Goal: Information Seeking & Learning: Learn about a topic

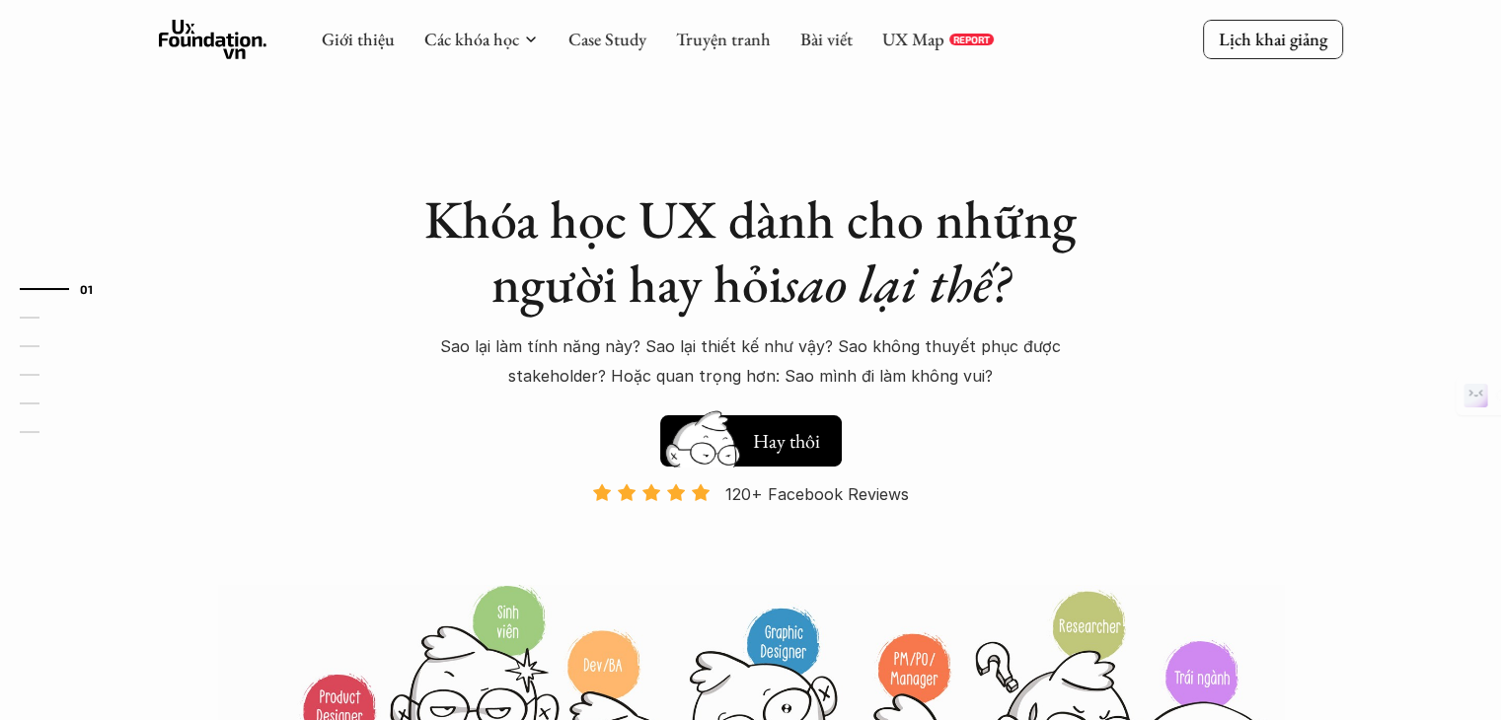
click at [754, 443] on img at bounding box center [703, 456] width 106 height 90
click at [774, 447] on h5 "Xem thử" at bounding box center [789, 437] width 73 height 28
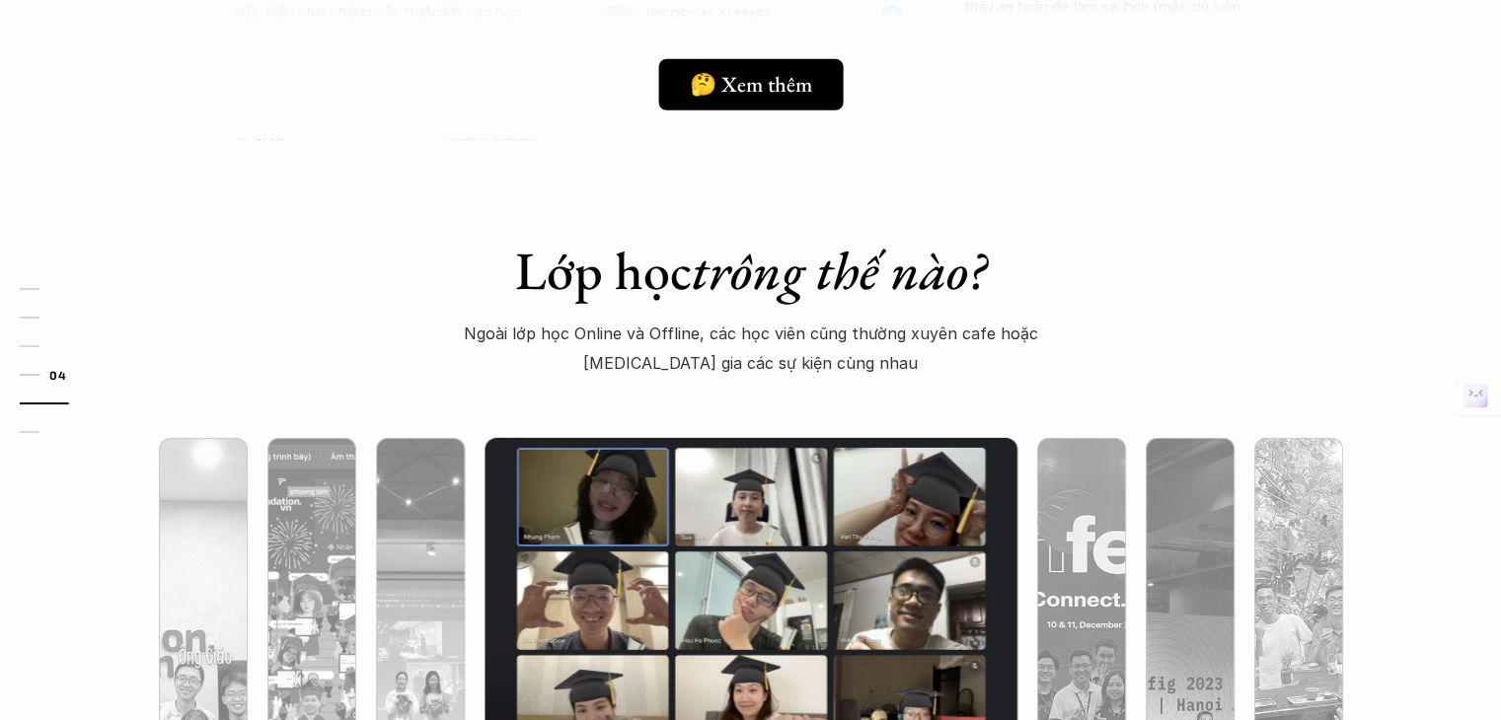
scroll to position [6103, 0]
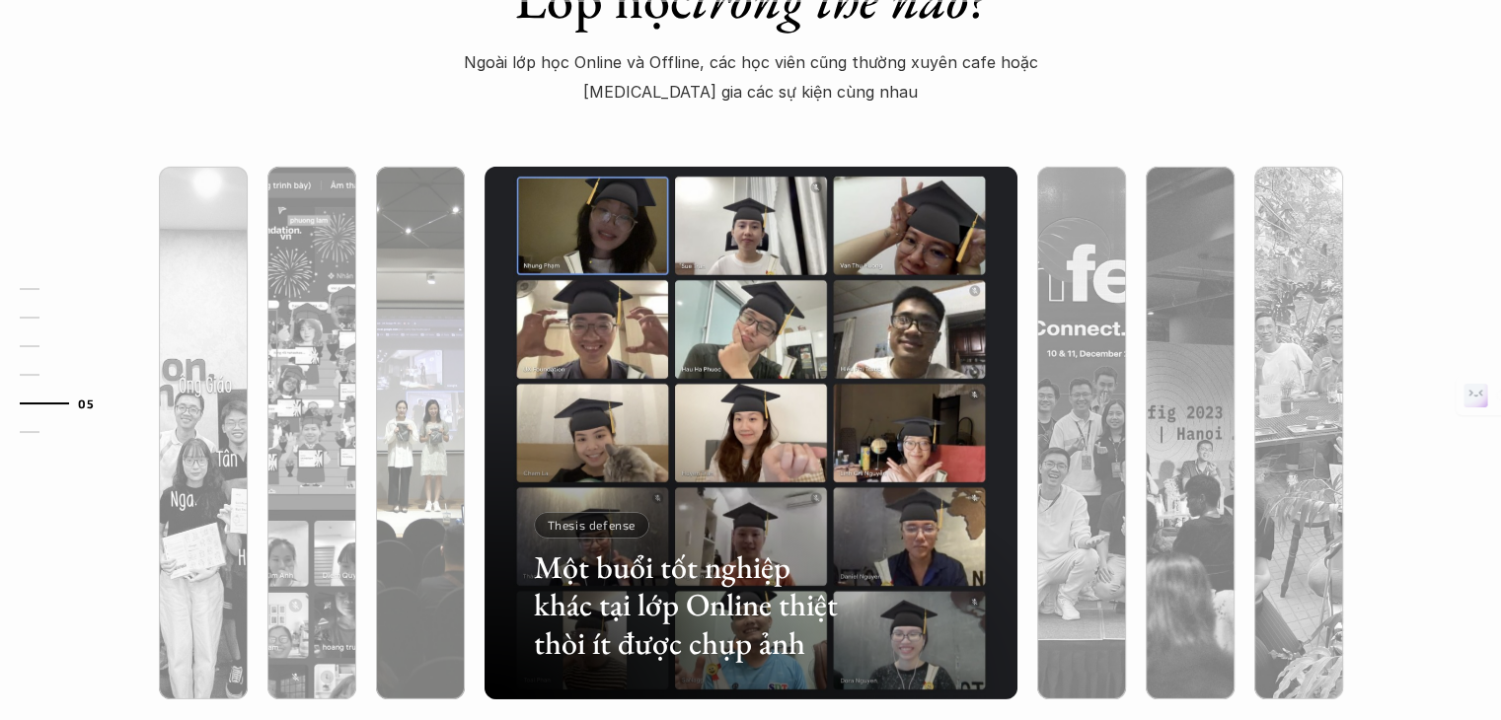
click at [417, 414] on div at bounding box center [420, 539] width 89 height 322
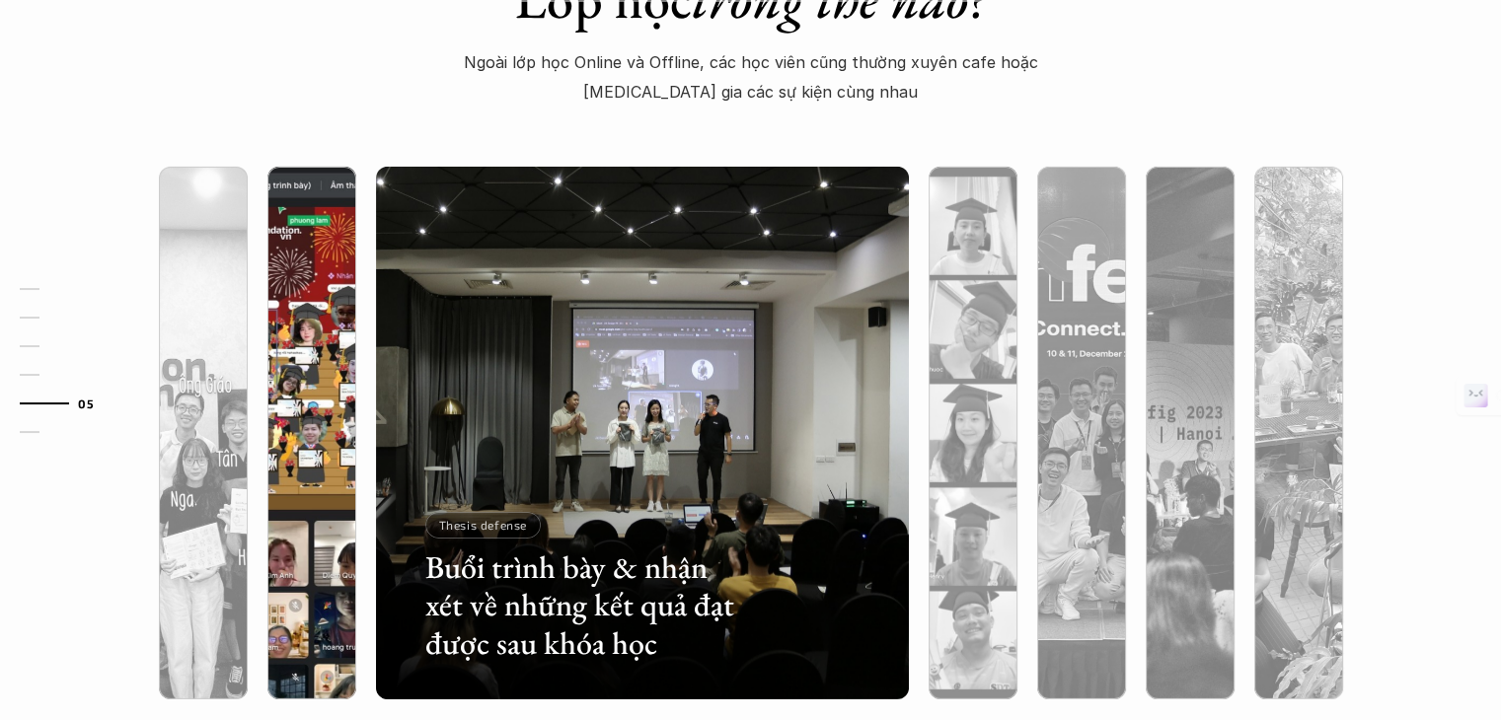
click at [324, 418] on div at bounding box center [311, 539] width 89 height 322
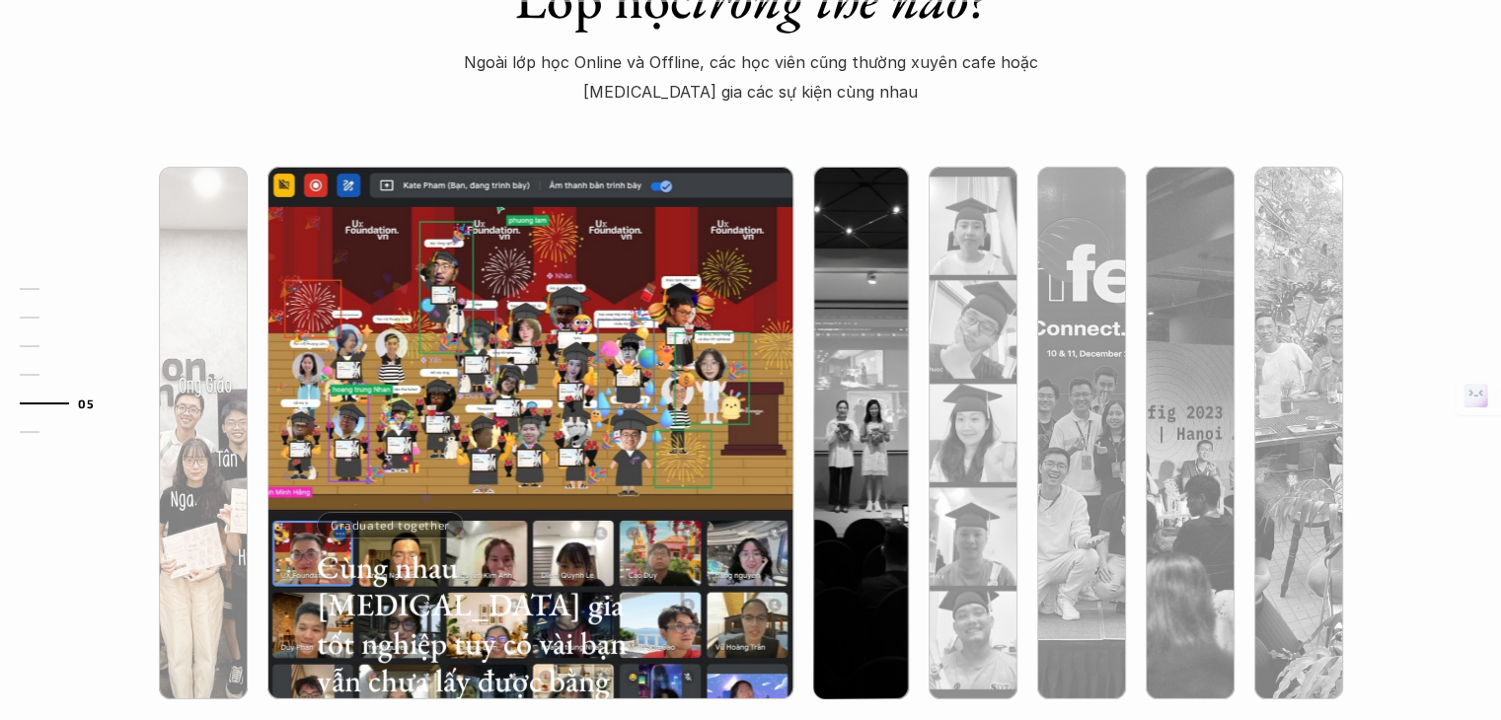
click at [219, 418] on div at bounding box center [203, 539] width 89 height 322
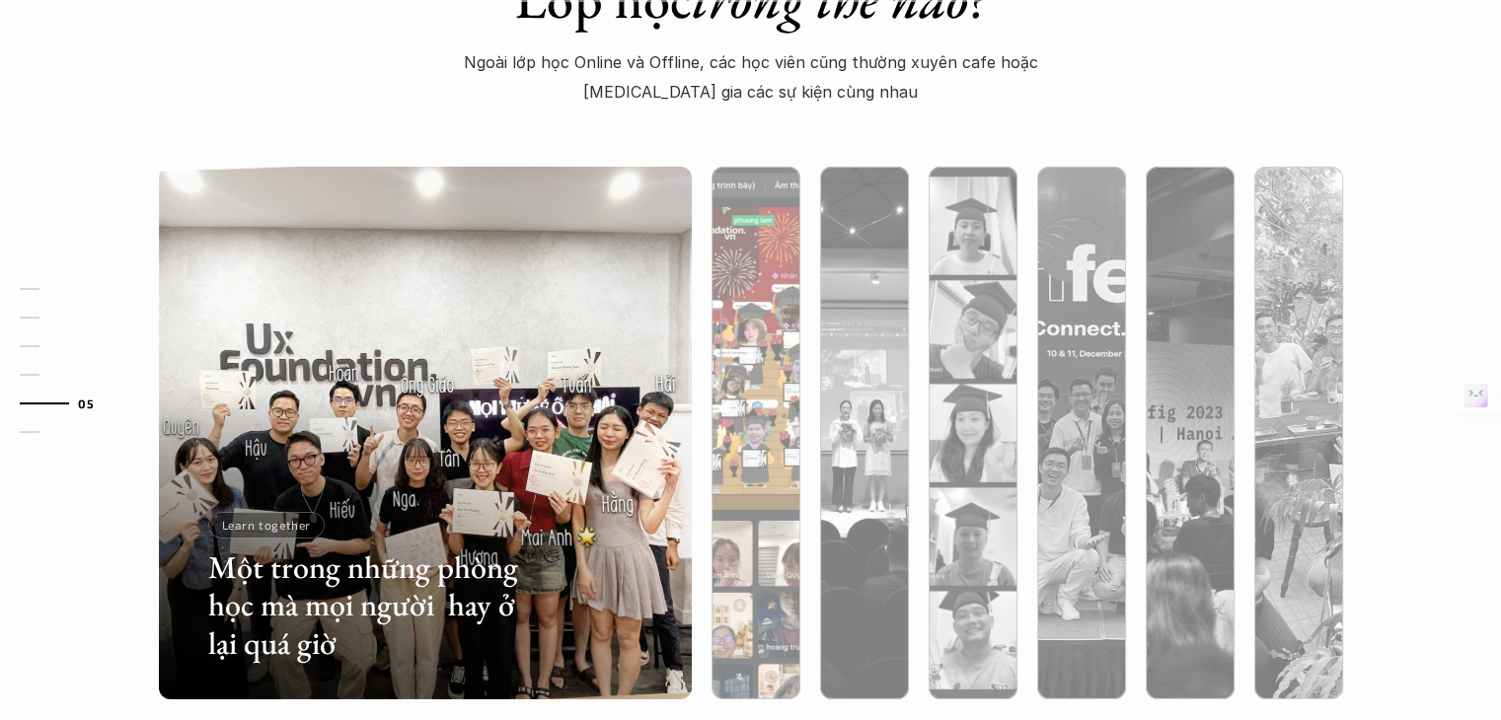
click at [711, 417] on img at bounding box center [756, 433] width 543 height 533
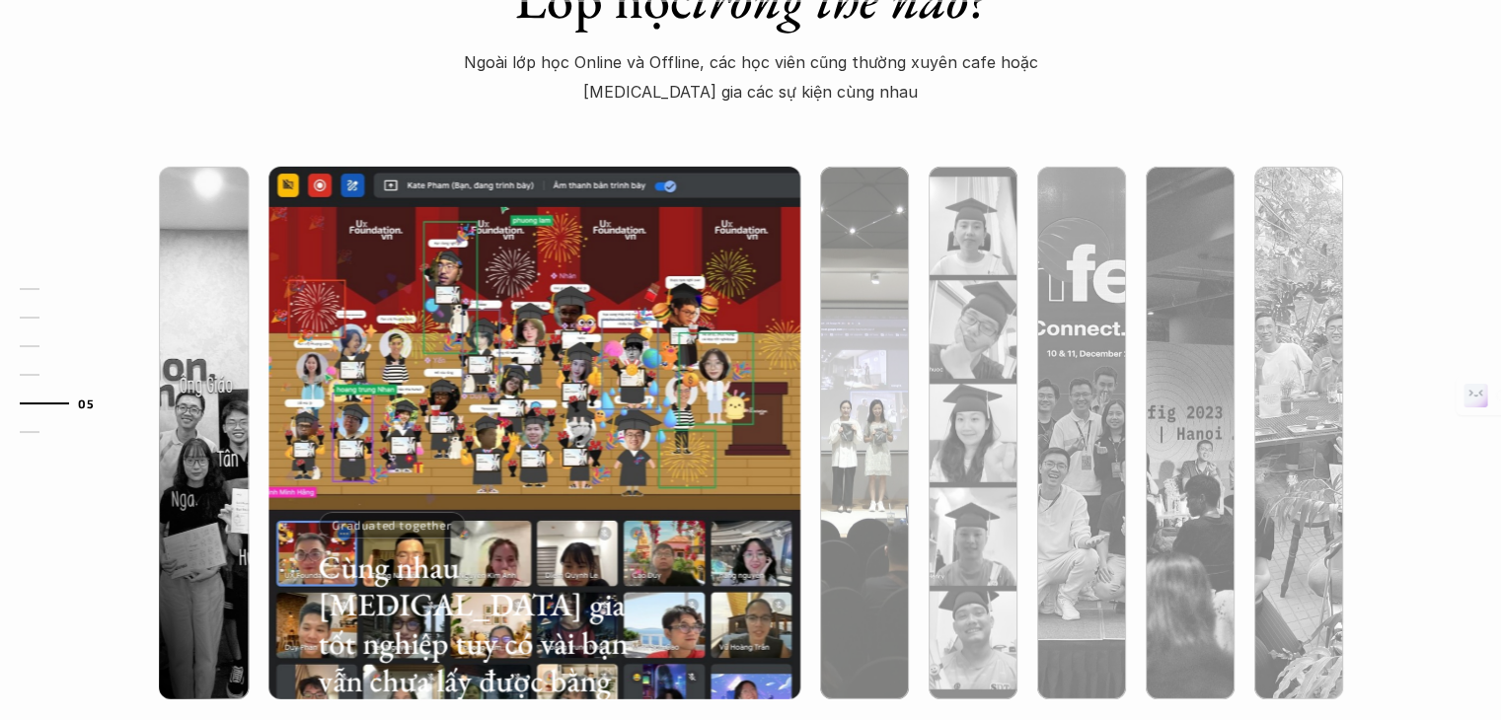
click at [845, 427] on div at bounding box center [864, 539] width 89 height 322
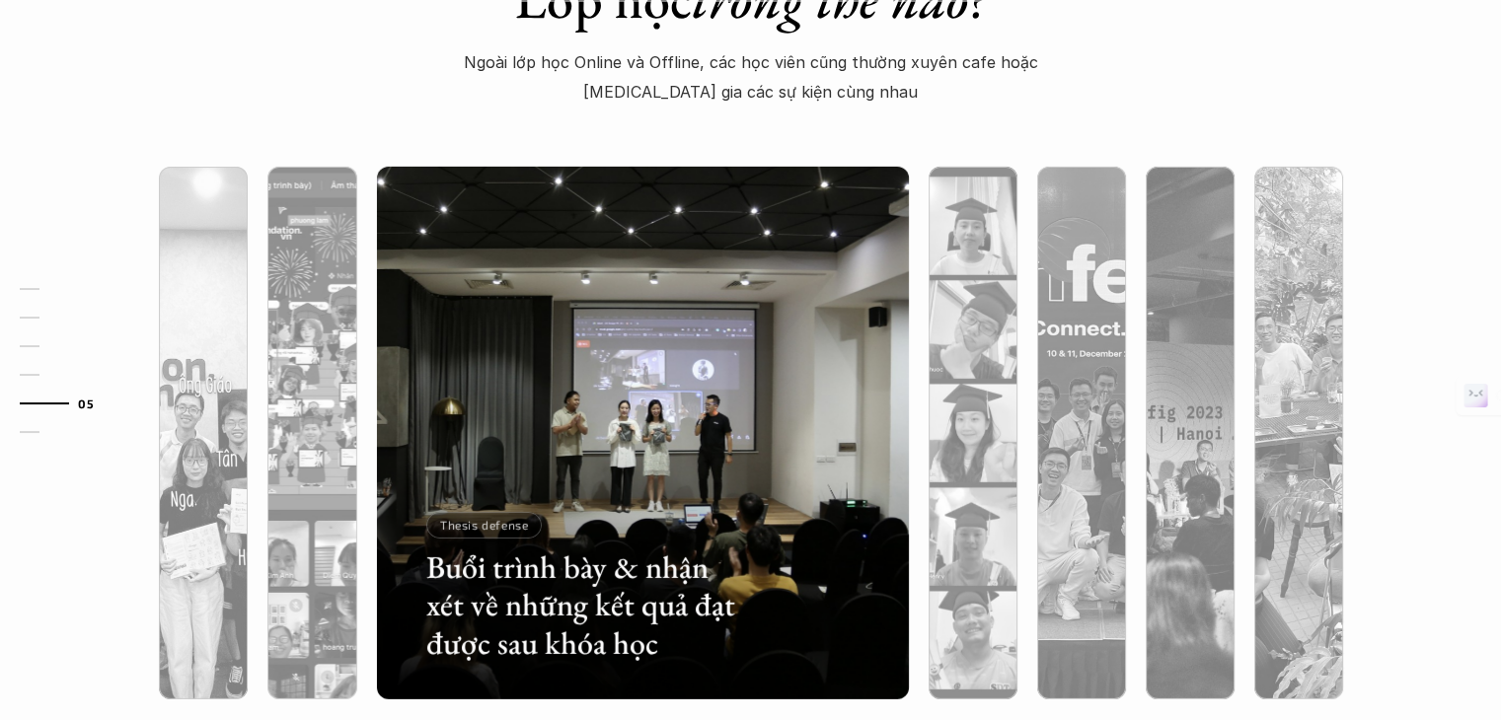
click at [911, 436] on div "Buổi trình bày & nhận xét về những kết quả đạt được sau khóa học Thesis defense" at bounding box center [642, 433] width 552 height 533
click at [984, 448] on div at bounding box center [973, 539] width 89 height 322
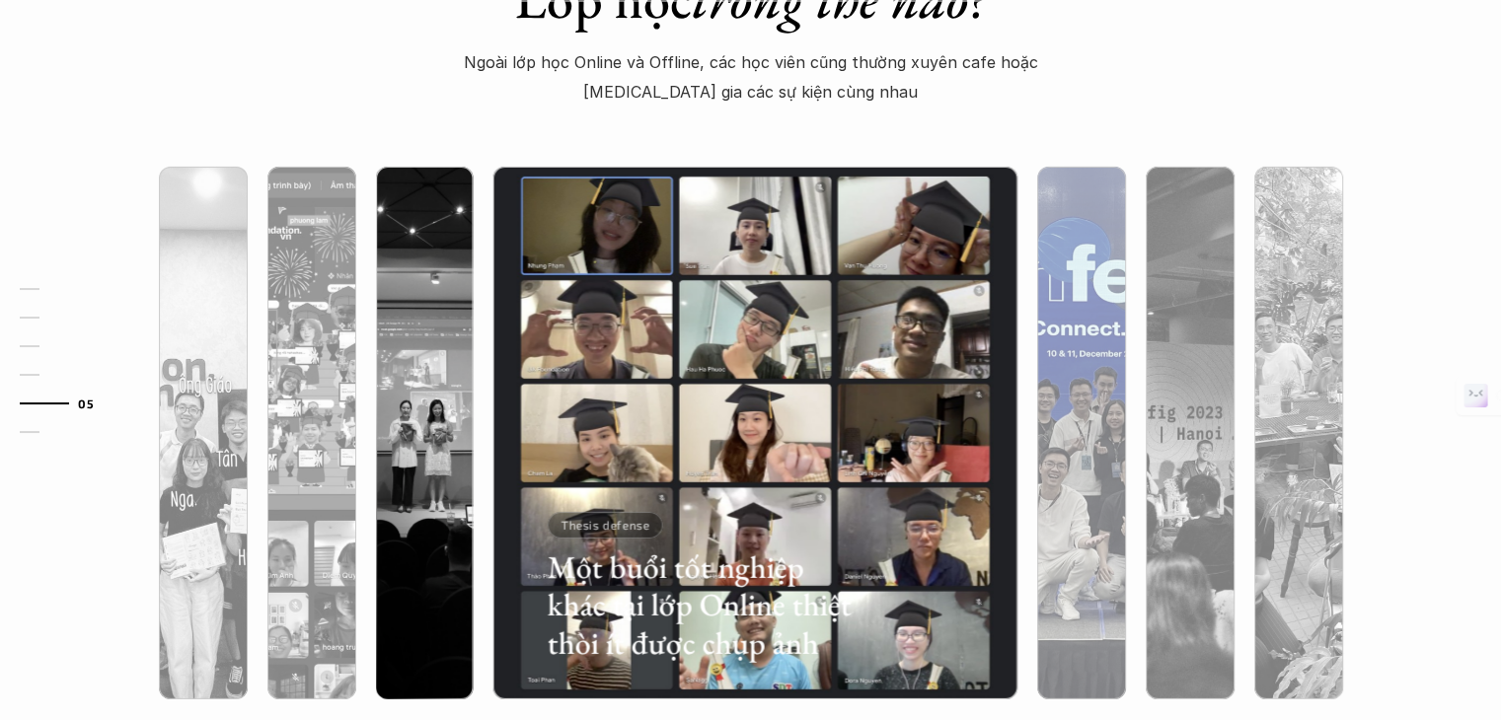
click at [1054, 450] on div at bounding box center [1081, 539] width 89 height 322
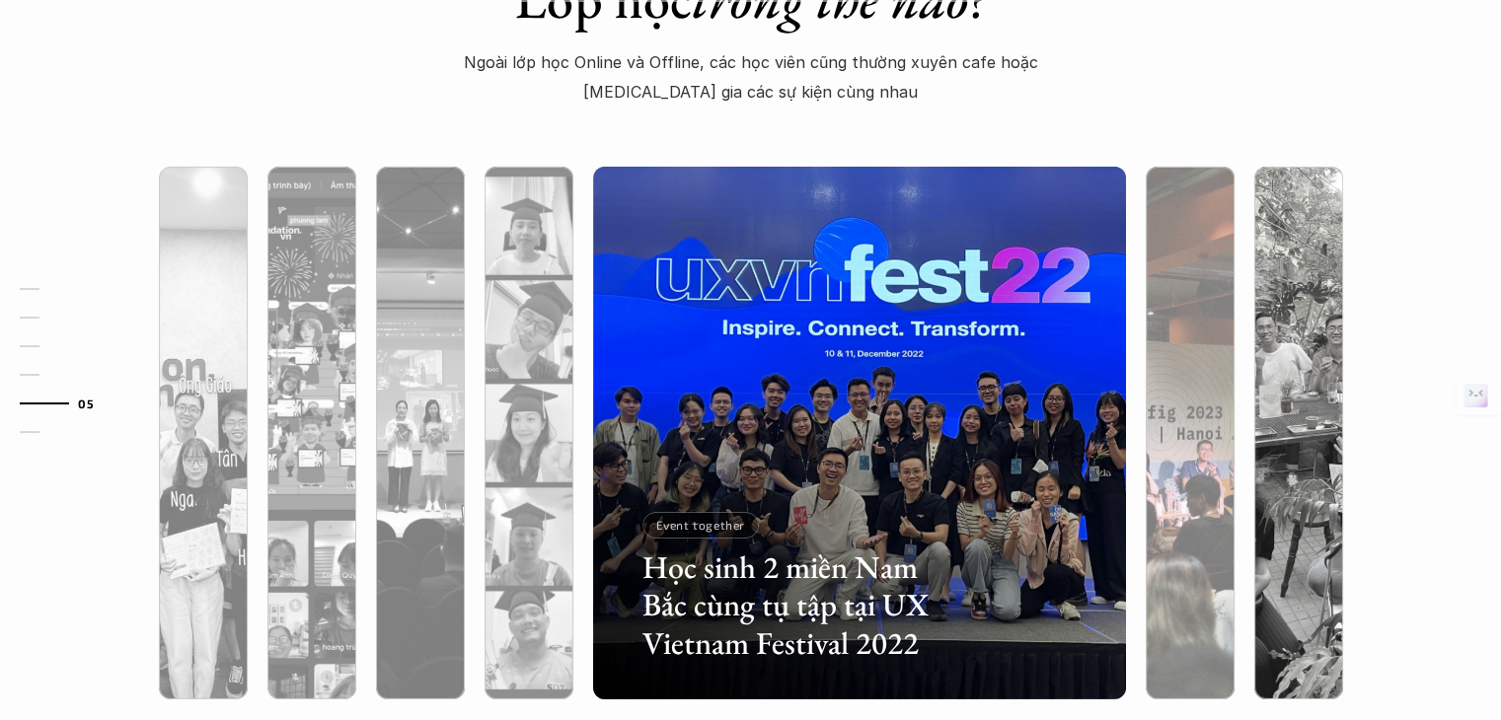
click at [1205, 443] on div at bounding box center [1190, 539] width 89 height 322
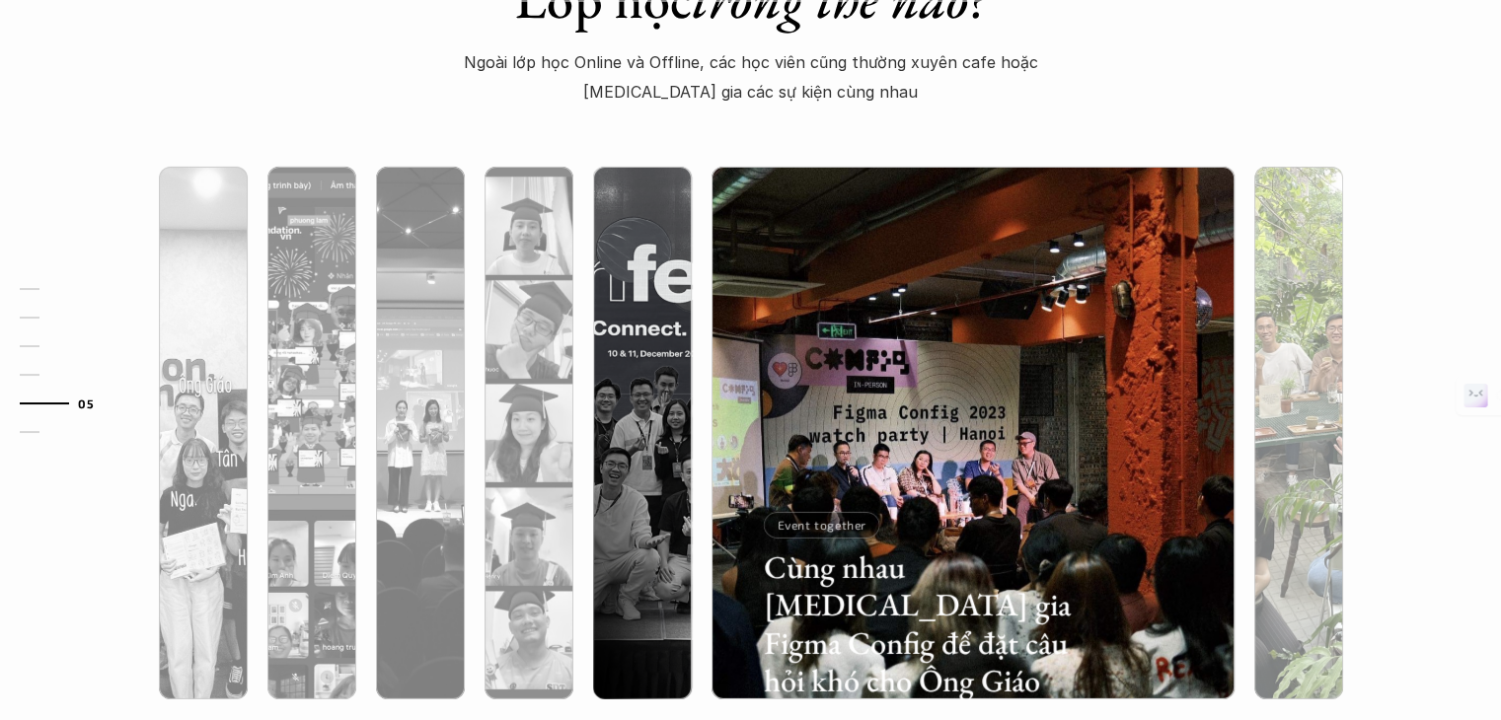
click at [1277, 444] on div at bounding box center [1298, 539] width 89 height 322
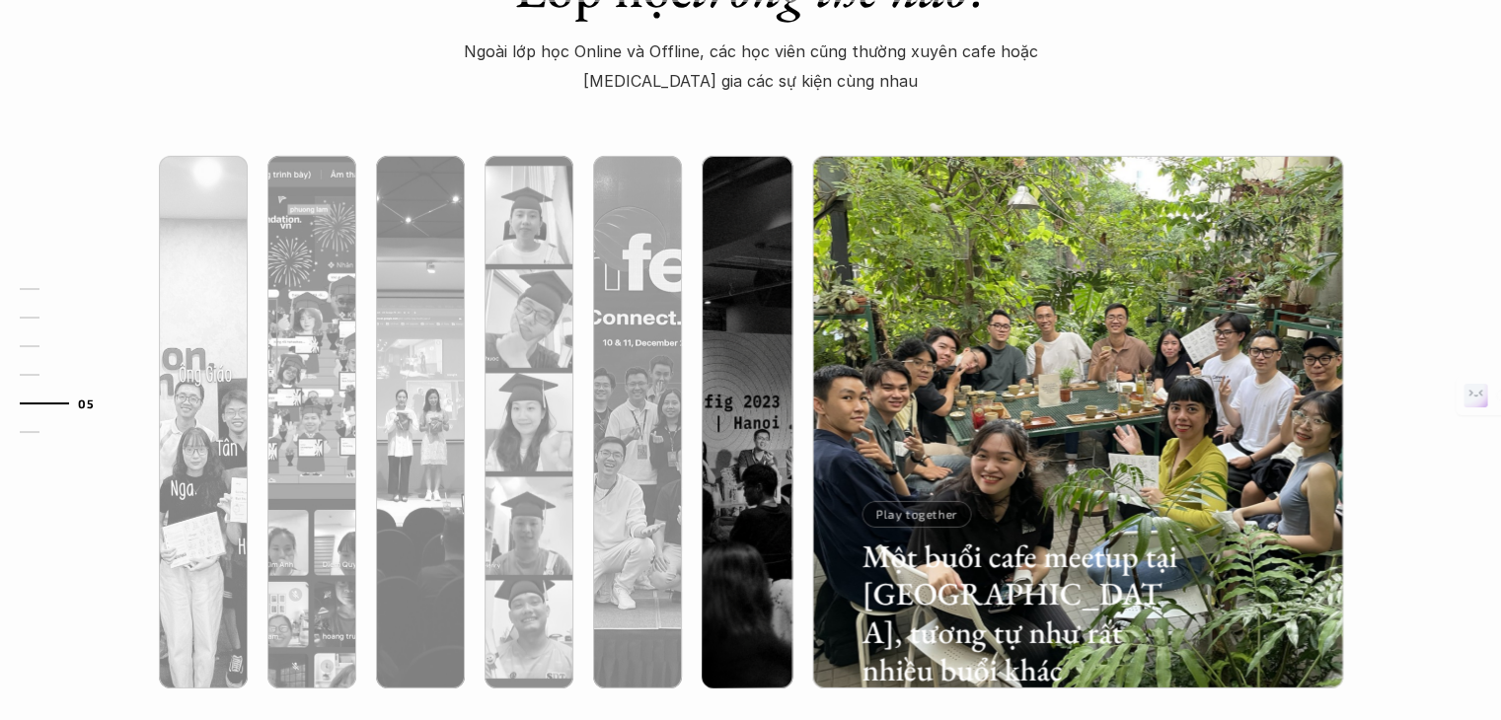
scroll to position [6233, 0]
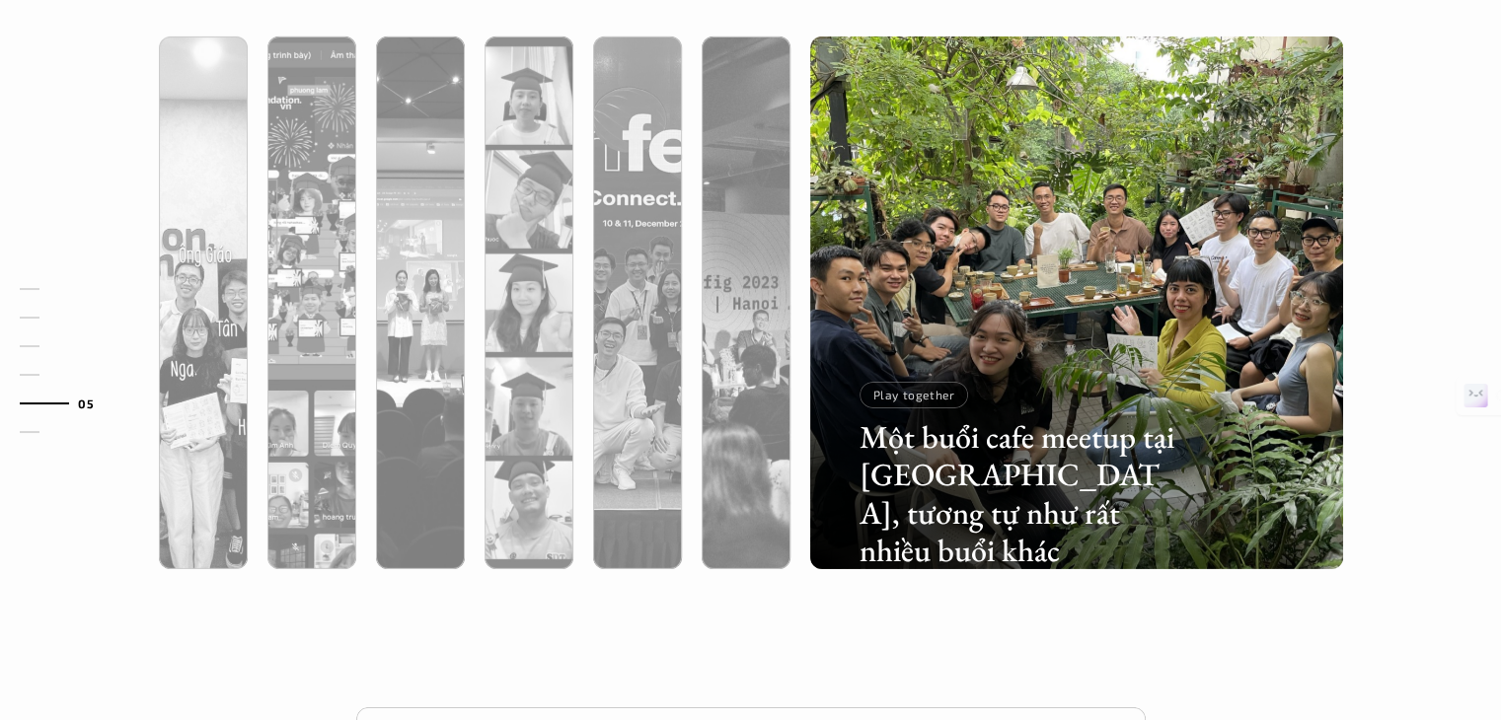
click at [1182, 439] on div at bounding box center [1076, 409] width 533 height 322
click at [848, 490] on div at bounding box center [1076, 409] width 533 height 322
click at [1279, 605] on div "Một buổi cafe meetup tại [GEOGRAPHIC_DATA], tương tự như rất nhiều buổi khác Pl…" at bounding box center [751, 303] width 1283 height 612
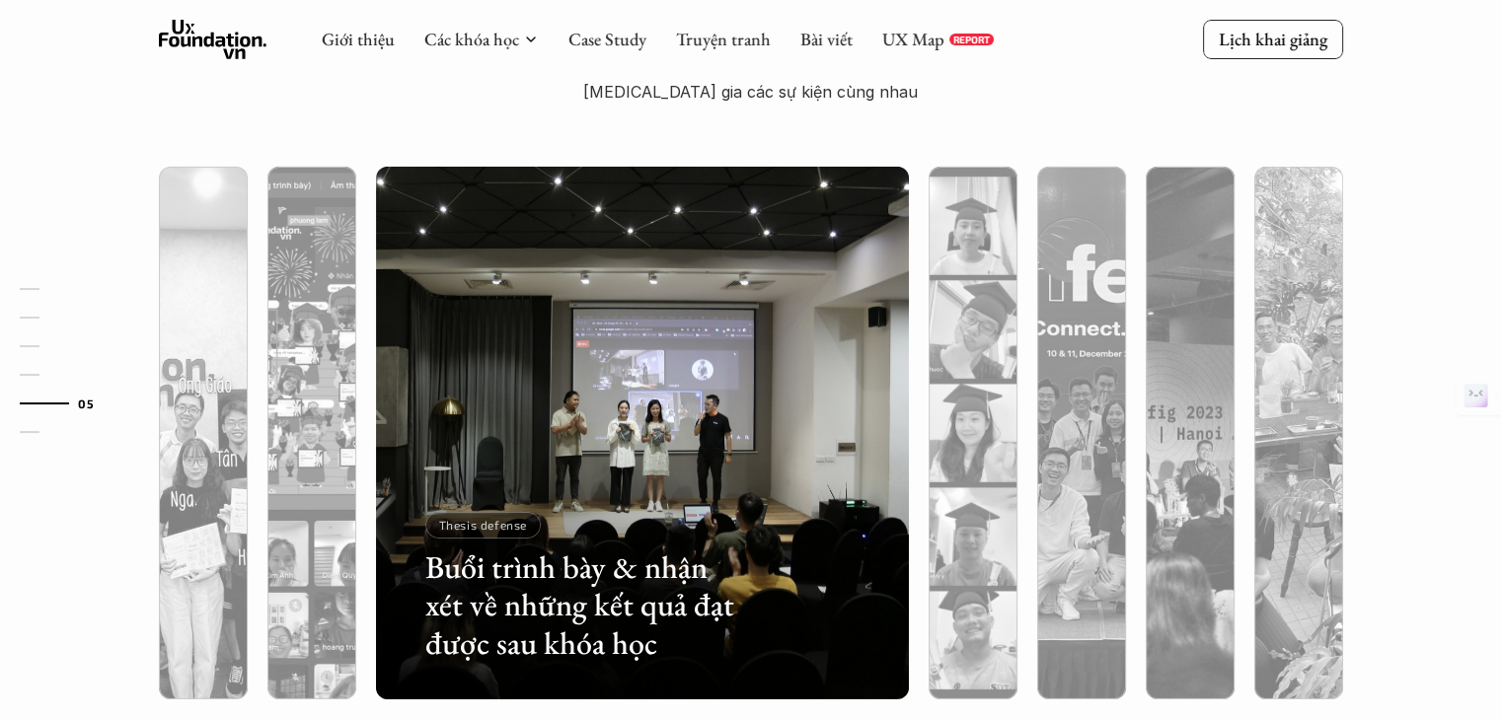
drag, startPoint x: 158, startPoint y: 171, endPoint x: 1338, endPoint y: 700, distance: 1293.4
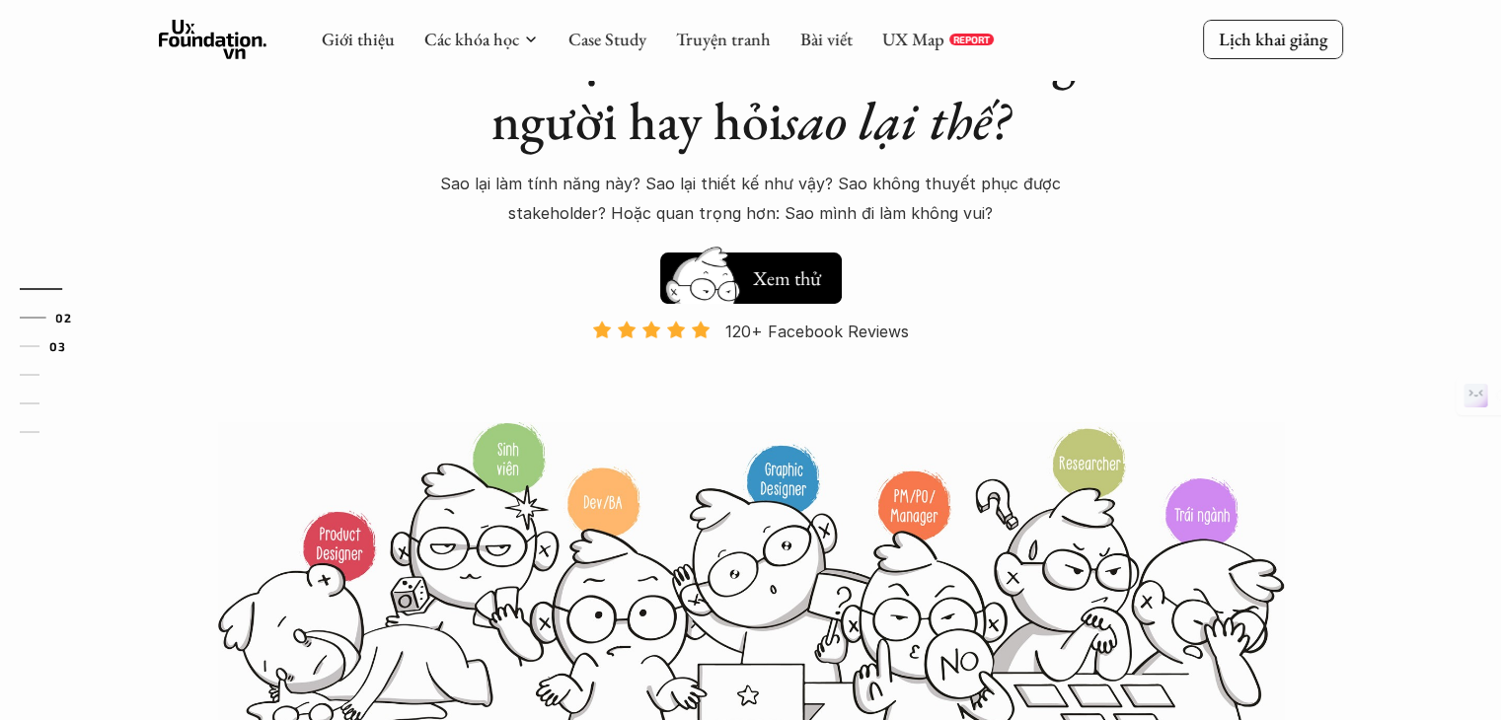
scroll to position [0, 0]
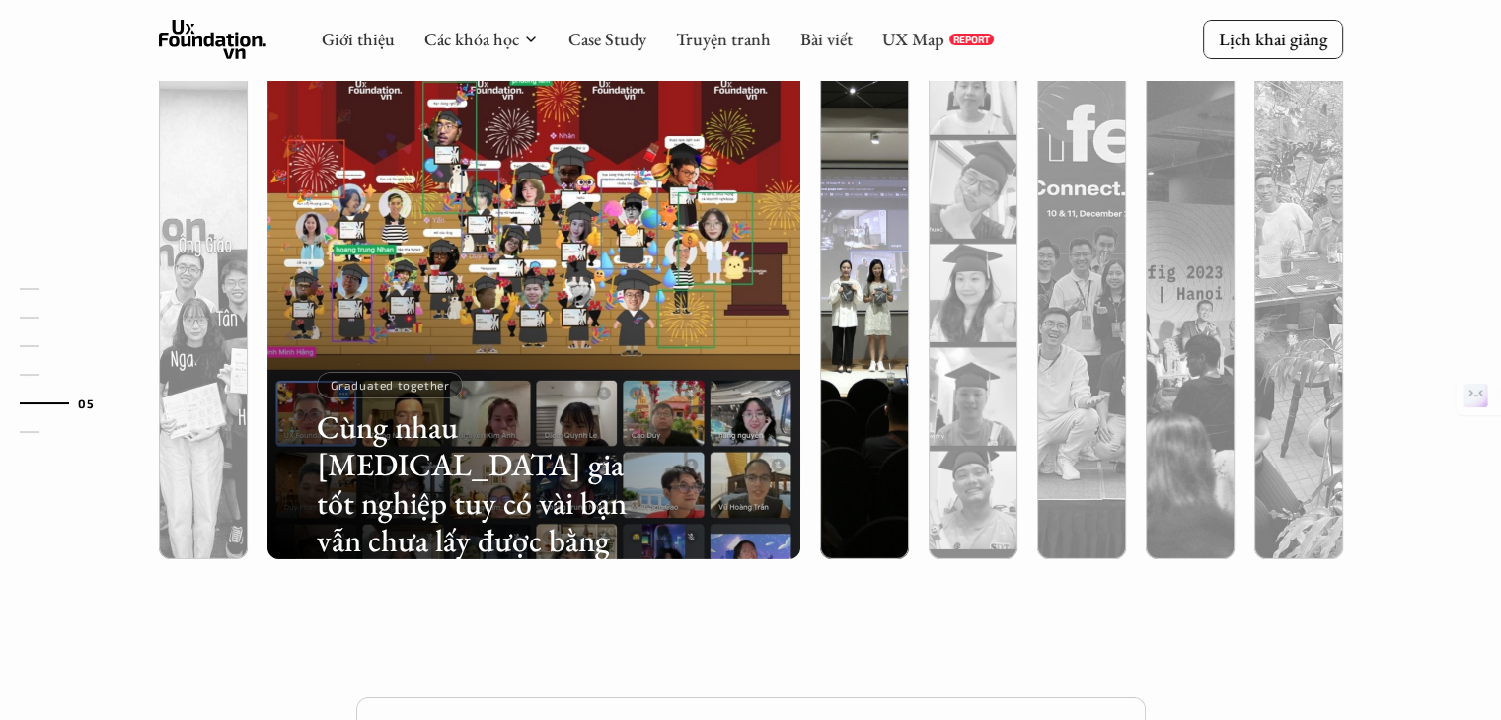
scroll to position [6241, 0]
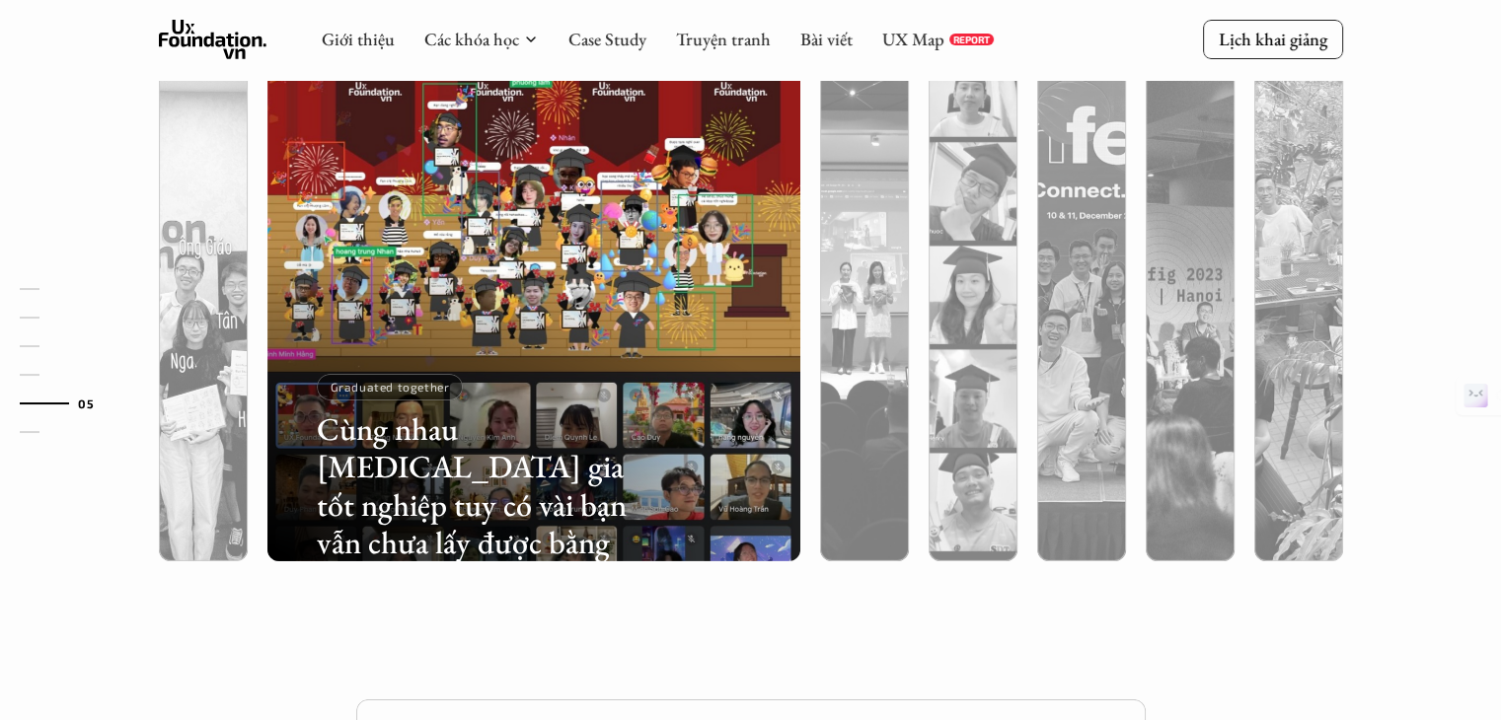
click at [357, 53] on div "Giới thiệu Các khóa học Case Study Truyện tranh Bài viết UX Map REPORT" at bounding box center [658, 39] width 672 height 39
click at [346, 41] on link "Giới thiệu" at bounding box center [358, 39] width 73 height 23
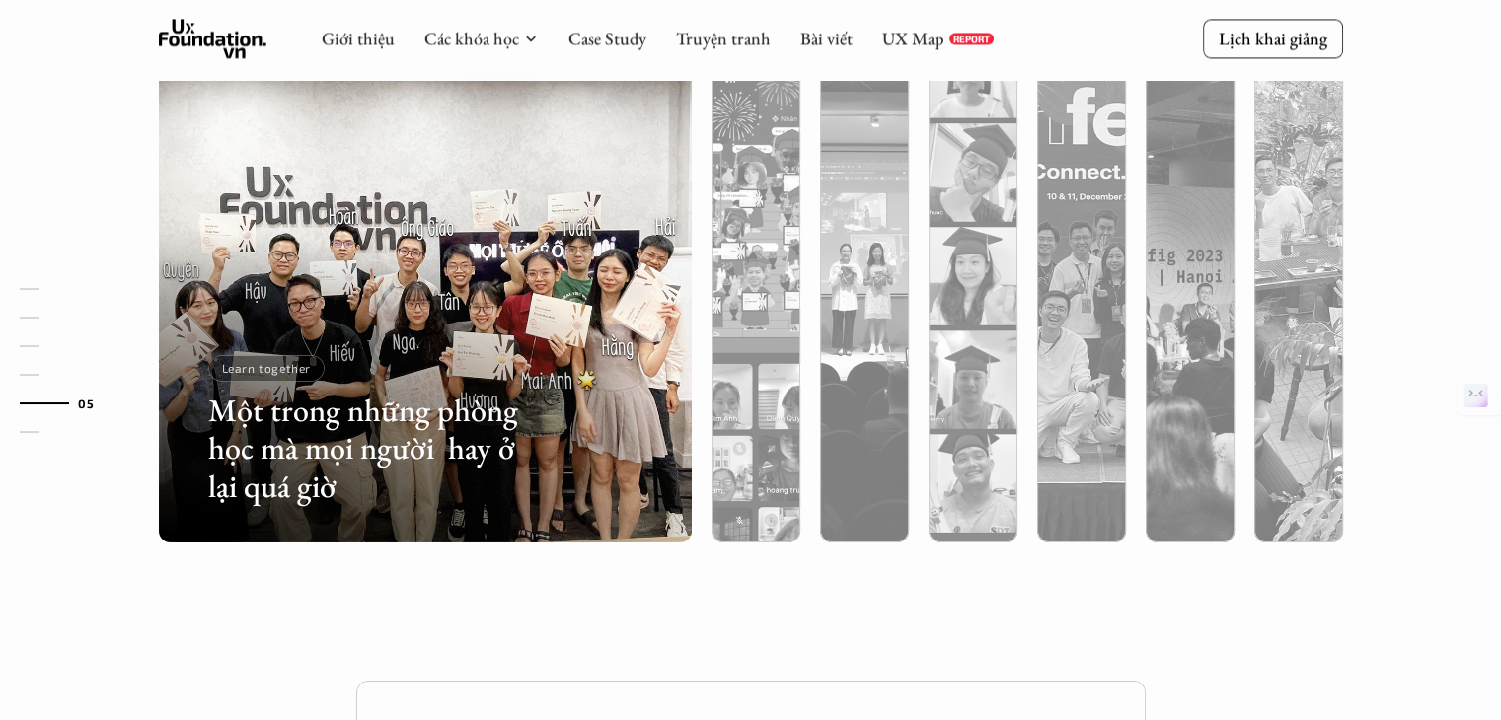
scroll to position [6258, 0]
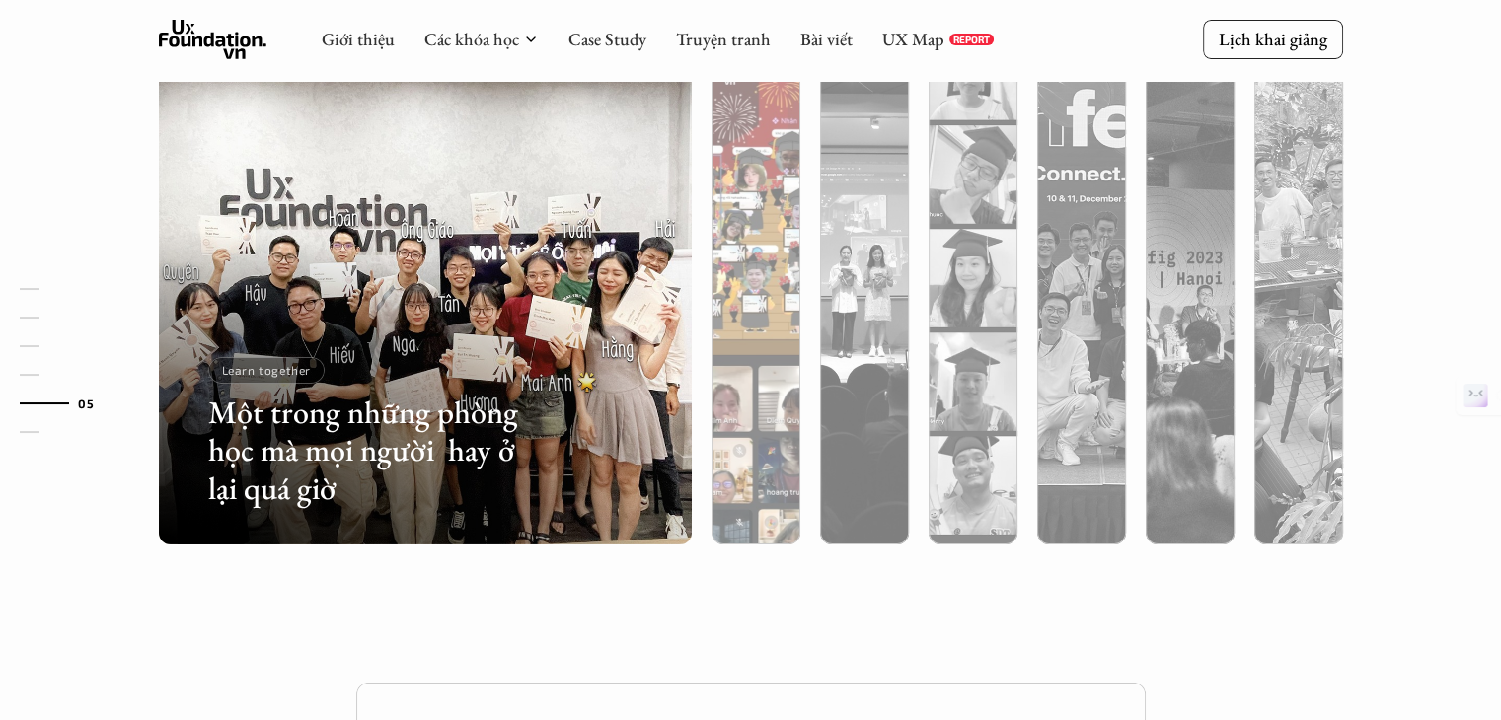
click at [795, 427] on div at bounding box center [920, 428] width 318 height 143
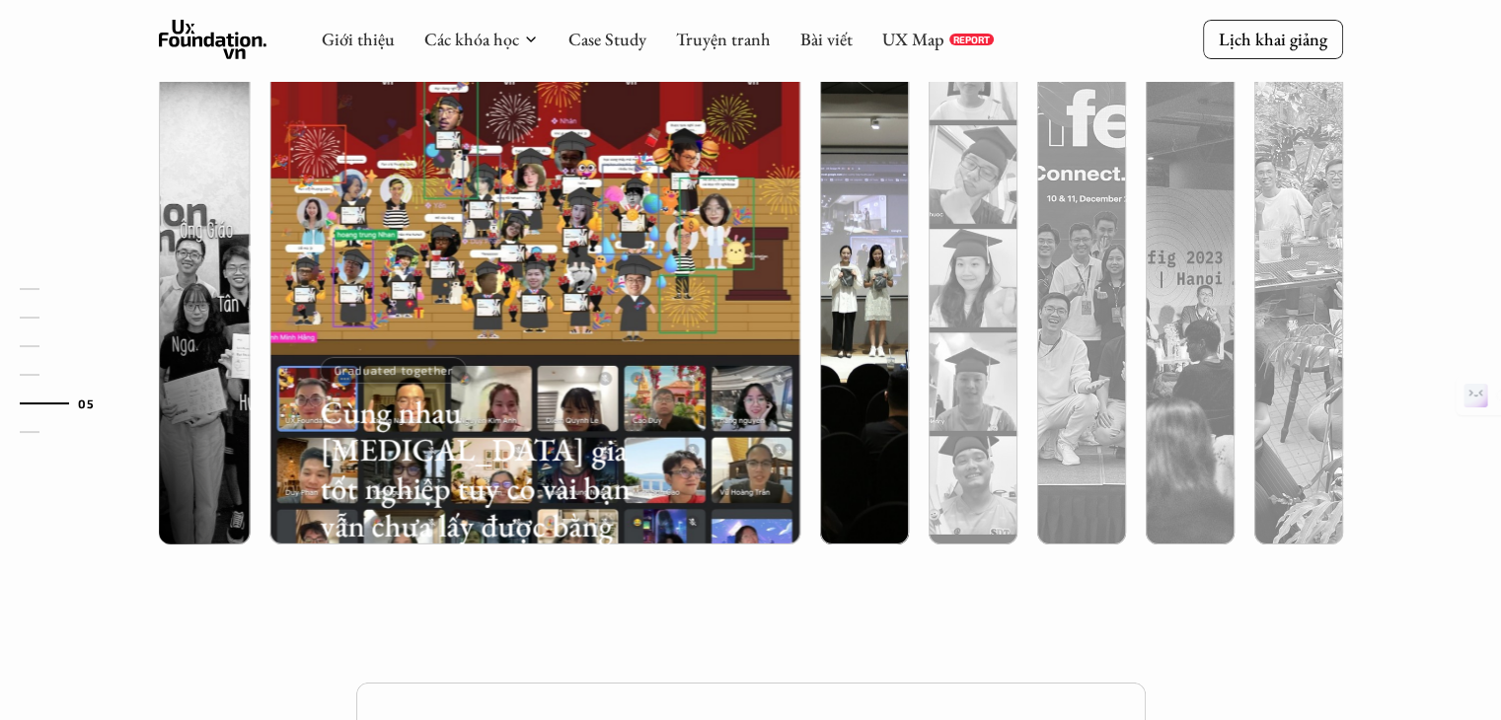
click at [866, 440] on div at bounding box center [864, 384] width 89 height 322
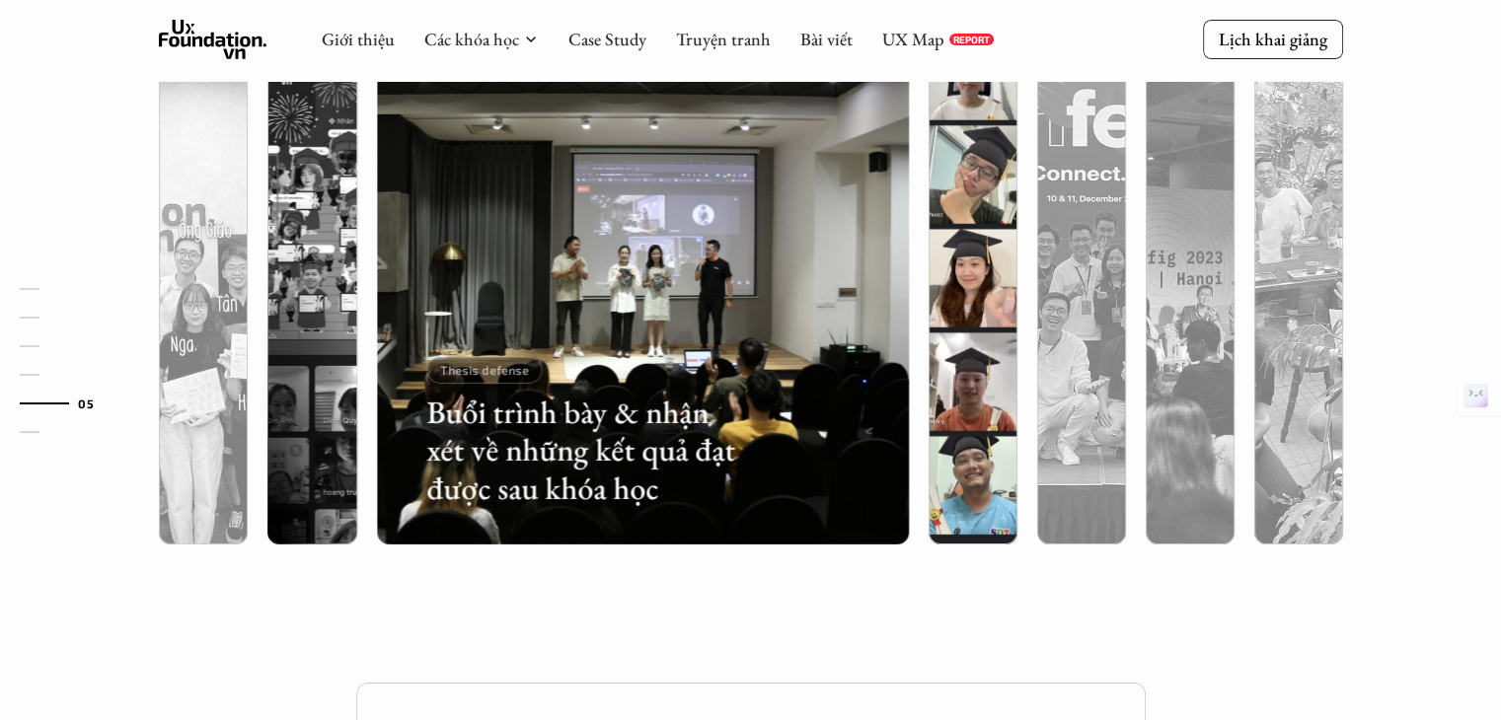
click at [947, 448] on div at bounding box center [973, 384] width 89 height 322
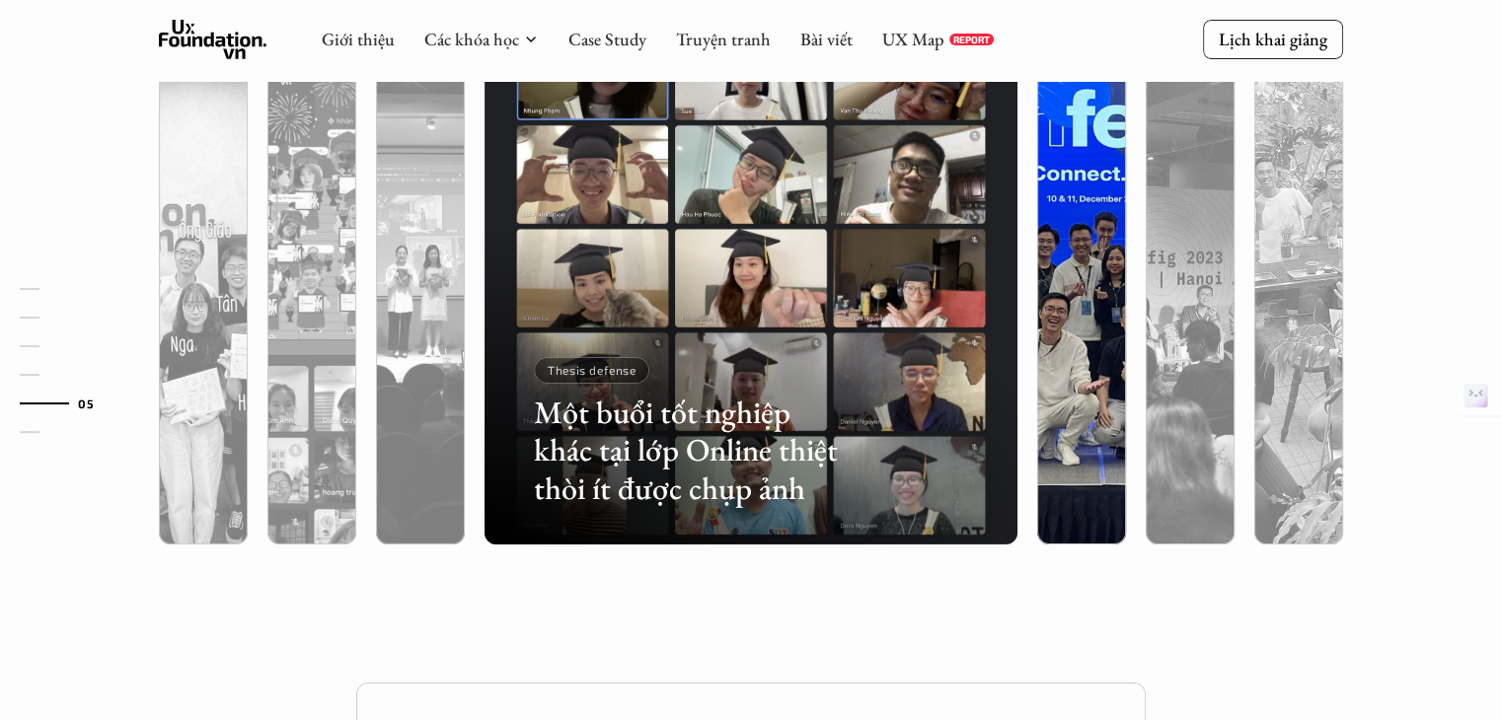
click at [1046, 446] on div at bounding box center [1081, 384] width 89 height 322
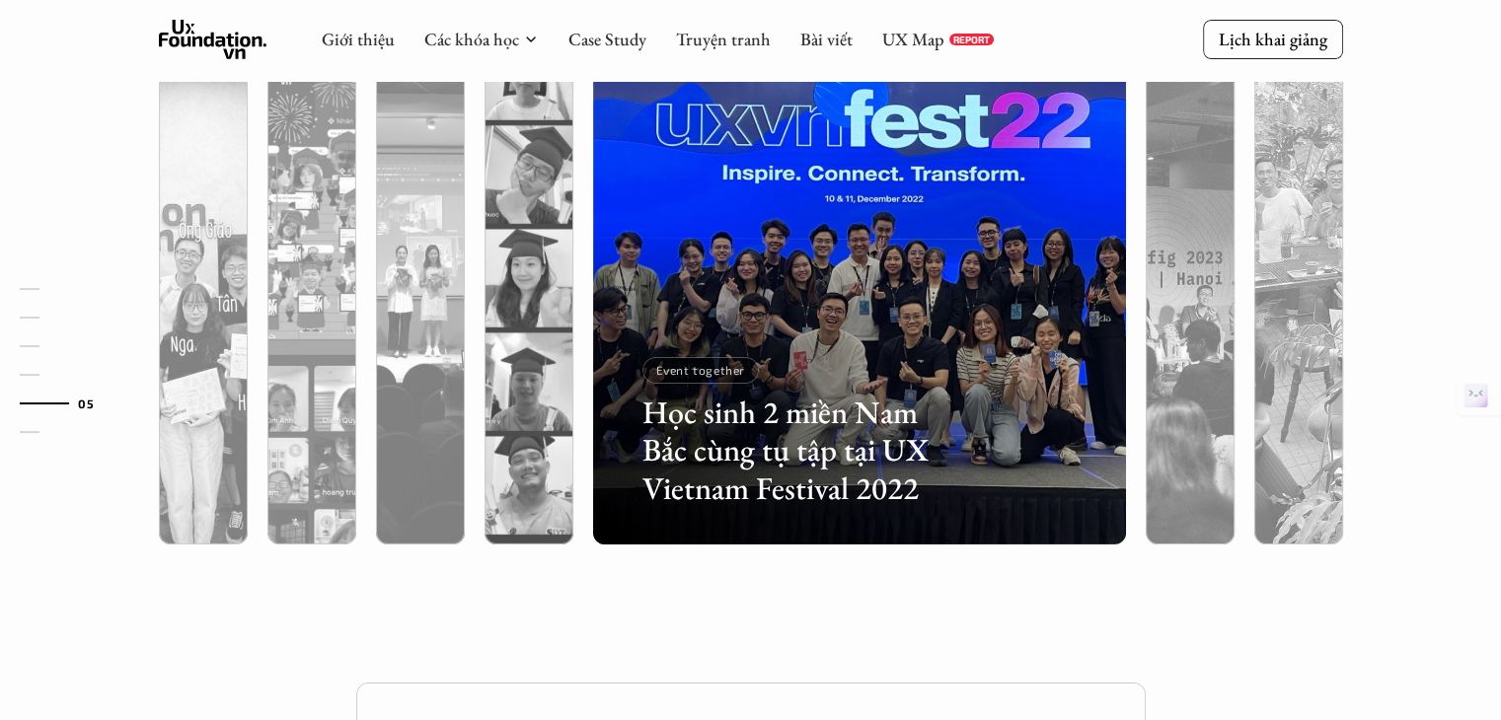
click at [840, 471] on h3 "Học sinh 2 miền Nam Bắc cùng tụ tập tại UX Vietnam Festival 2022" at bounding box center [801, 450] width 318 height 113
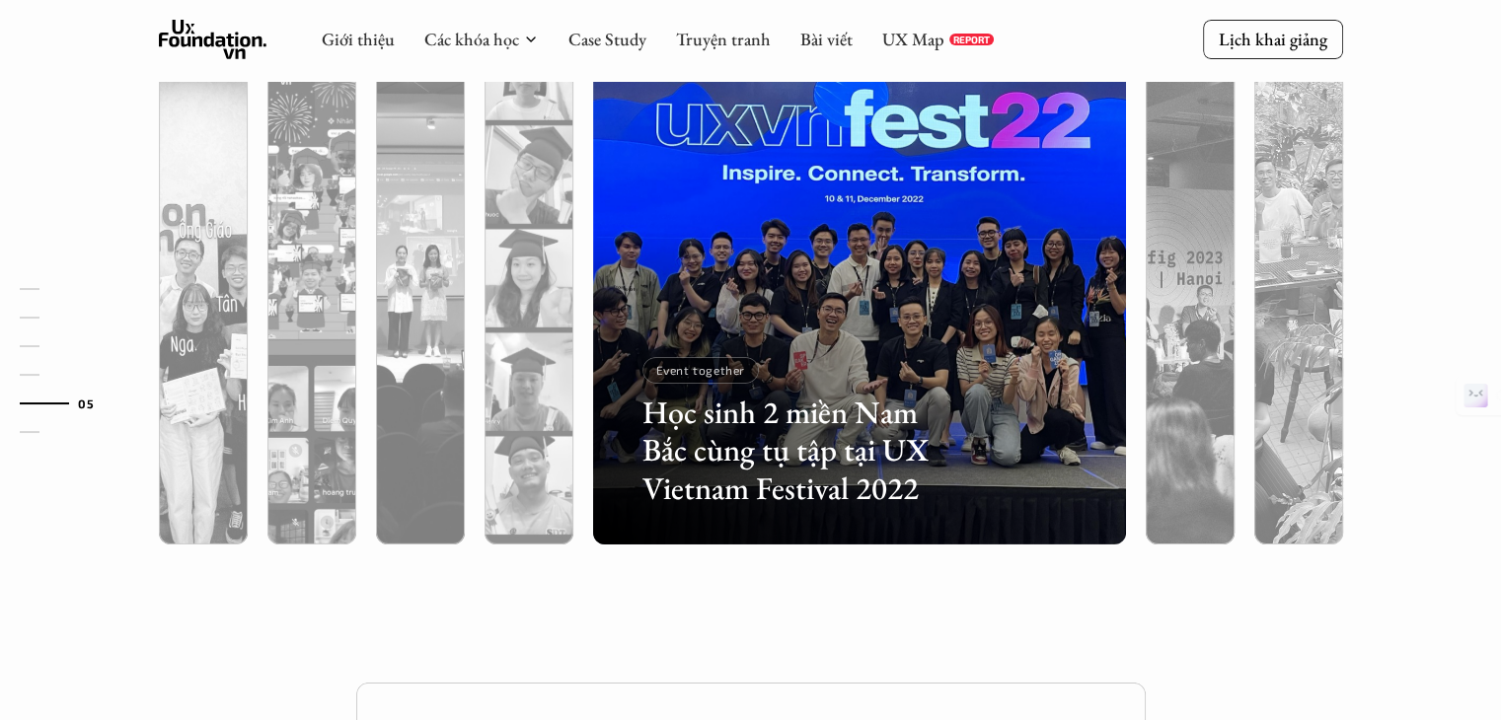
click at [681, 655] on div "Lớp học trông thế nào? Ngoài lớp học Online và Offline, các học viên cũng thườn…" at bounding box center [750, 198] width 1501 height 969
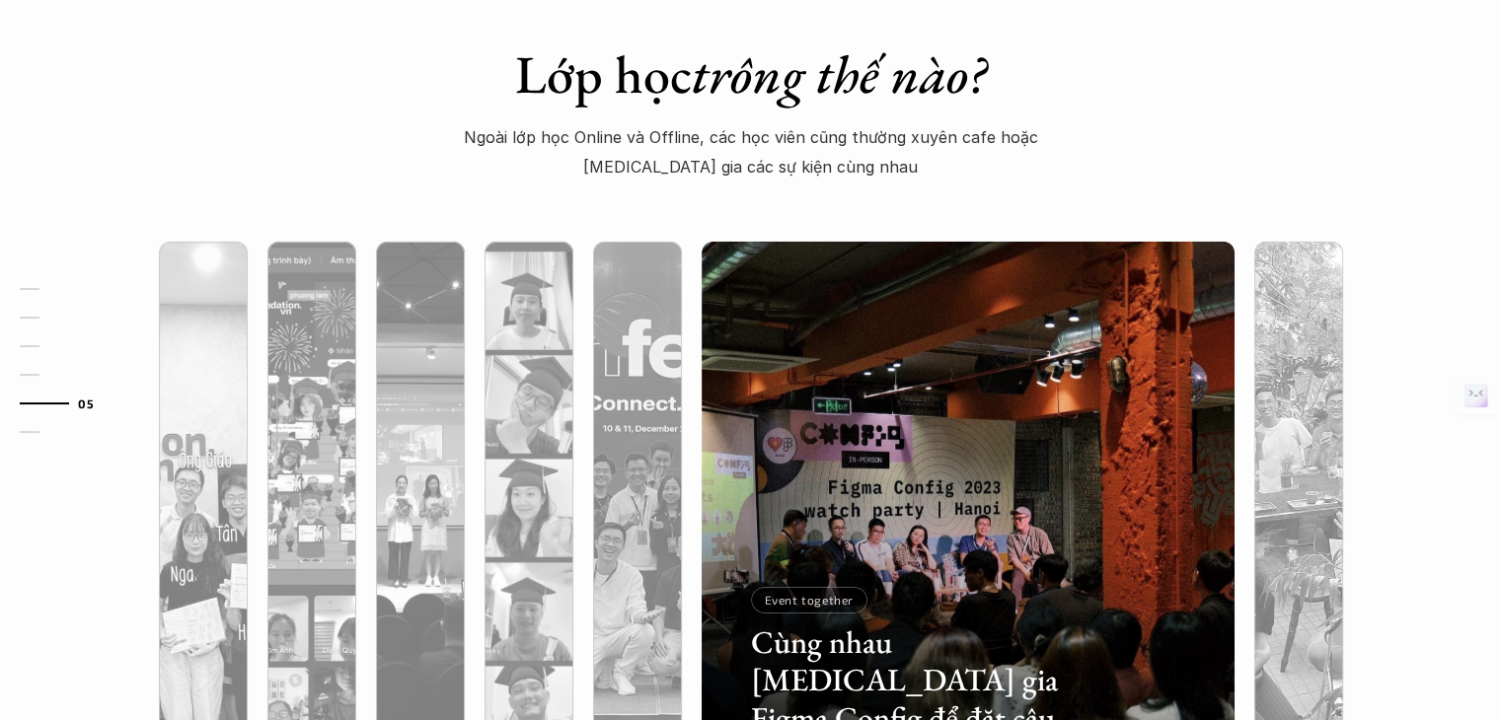
scroll to position [6028, 0]
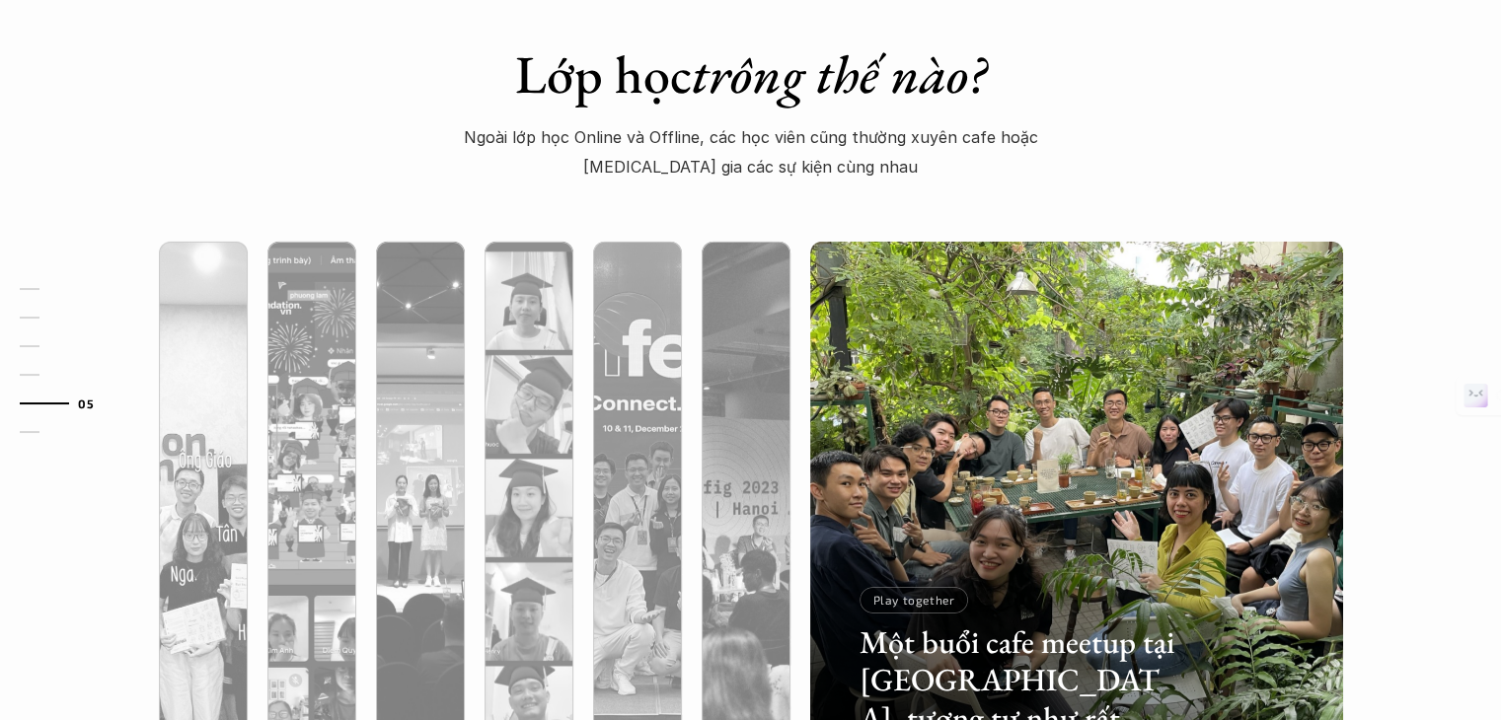
click at [1468, 134] on div "Lớp học trông thế nào? Ngoài lớp học Online và Offline, các học viên cũng thườn…" at bounding box center [750, 428] width 1501 height 969
